Goal: Transaction & Acquisition: Purchase product/service

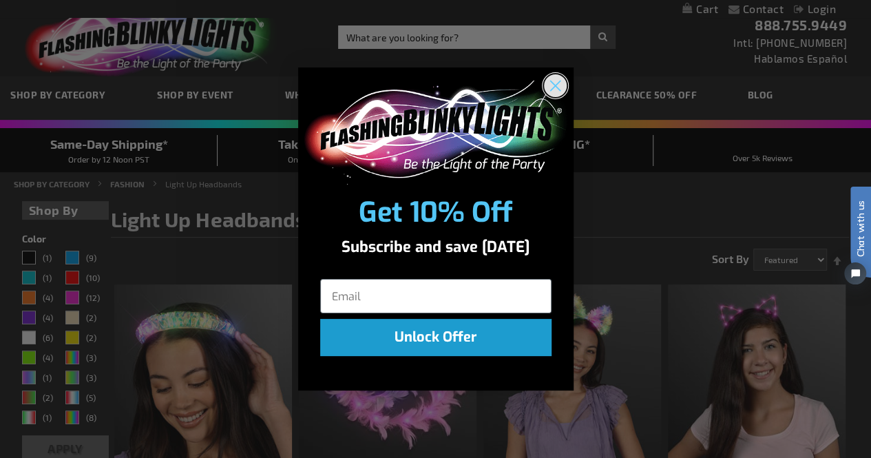
click at [544, 92] on icon "Close dialog" at bounding box center [555, 86] width 24 height 24
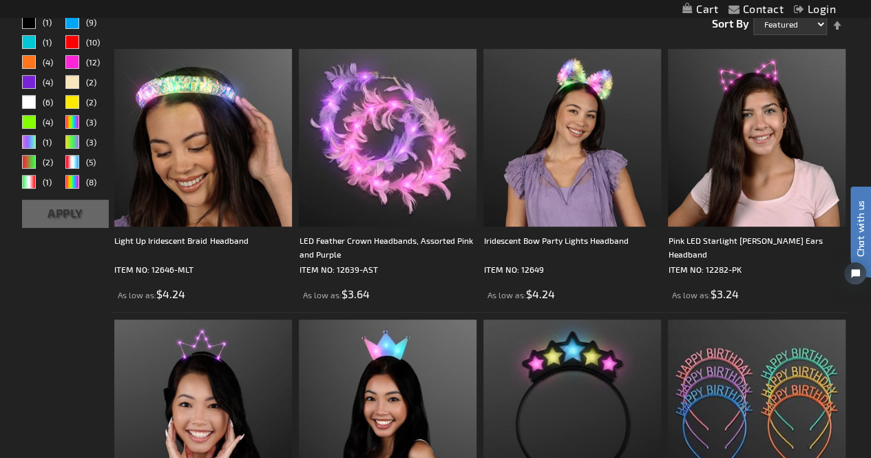
scroll to position [69, 0]
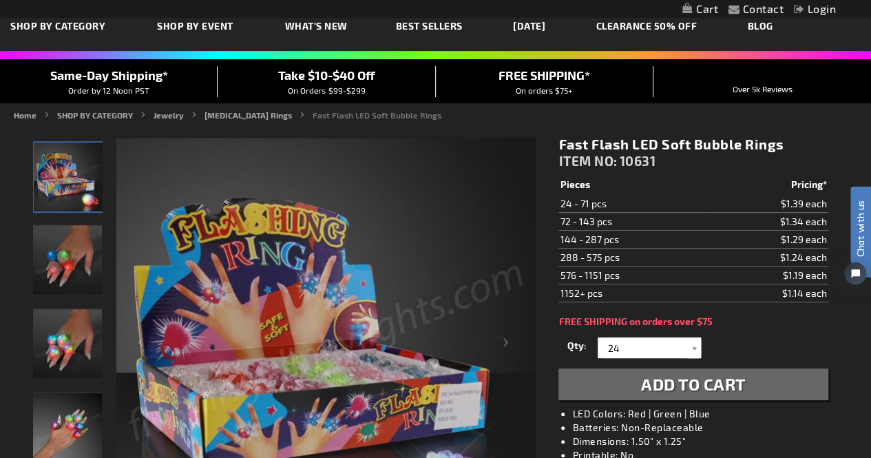
scroll to position [138, 0]
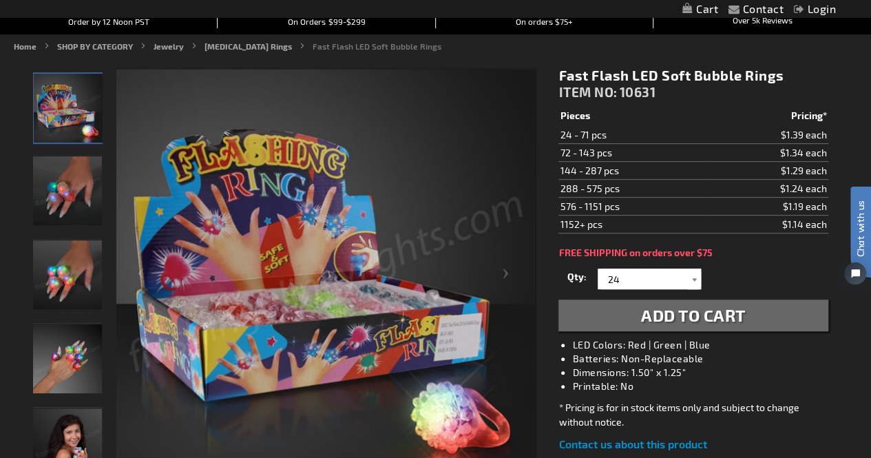
click at [692, 273] on div at bounding box center [694, 278] width 14 height 21
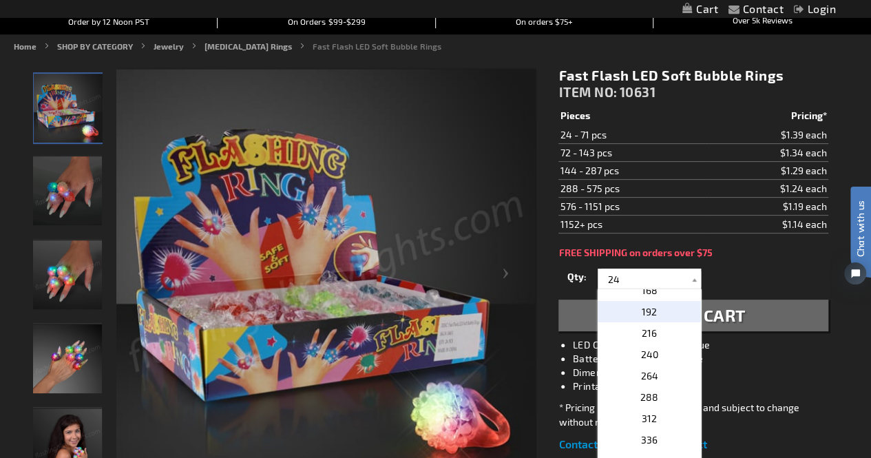
click at [651, 315] on p "192" at bounding box center [648, 311] width 103 height 21
type input "192"
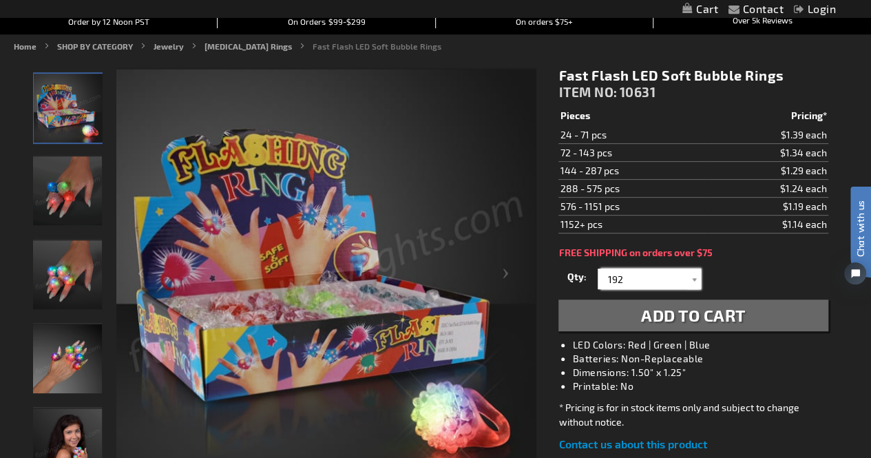
drag, startPoint x: 640, startPoint y: 279, endPoint x: 647, endPoint y: 304, distance: 25.1
click at [640, 279] on input "192" at bounding box center [651, 278] width 100 height 21
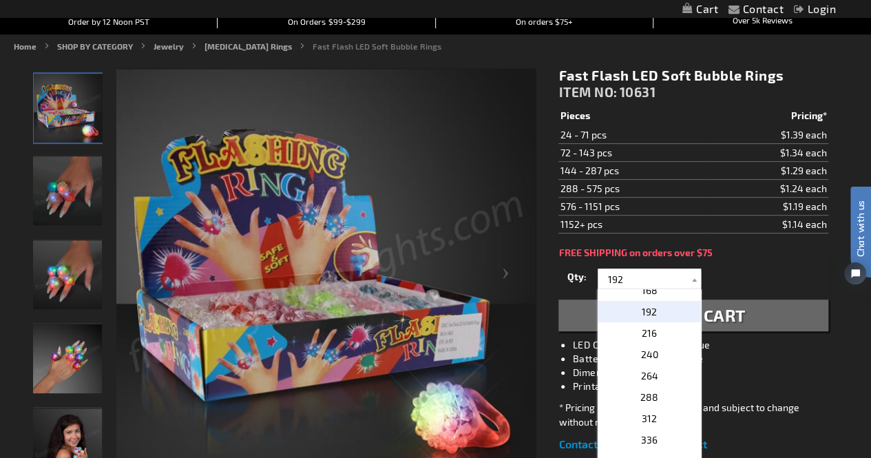
click at [648, 312] on span "192" at bounding box center [648, 312] width 15 height 12
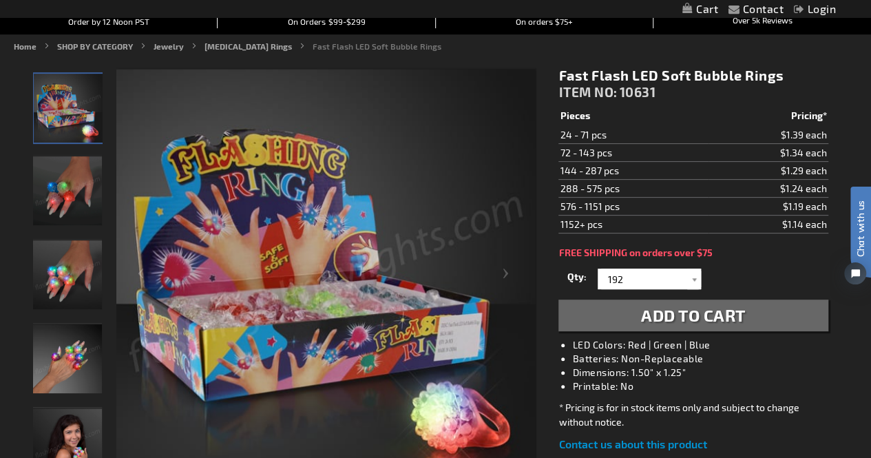
click at [741, 308] on span "Add to Cart" at bounding box center [693, 315] width 105 height 20
